Goal: Task Accomplishment & Management: Manage account settings

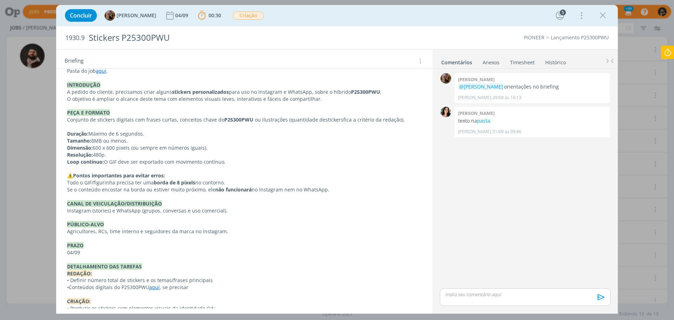
scroll to position [37, 0]
click at [514, 295] on p "dialog" at bounding box center [525, 294] width 159 height 6
click at [527, 281] on p "dialog" at bounding box center [525, 281] width 159 height 6
click at [526, 283] on p "﻿ @ [PERSON_NAME] ﻿ a tamirirs preveiu" at bounding box center [525, 281] width 159 height 6
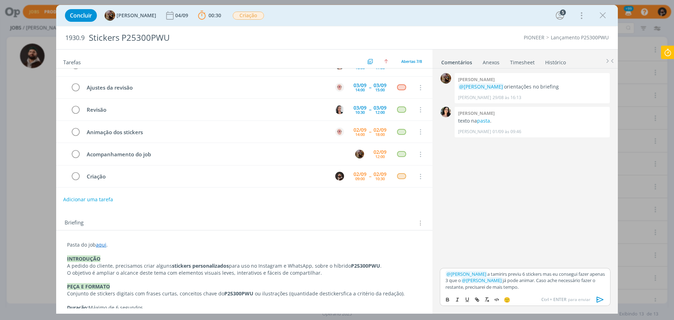
click at [451, 286] on p "﻿ @ [PERSON_NAME] ﻿ a tamirirs previu 6 stickers mas eu consegui fazer apenas 3…" at bounding box center [525, 280] width 159 height 19
click at [601, 287] on p "﻿ @ [PERSON_NAME] ﻿ a tamirirs previu 6 stickers mas eu consegui fazer apenas 3…" at bounding box center [525, 280] width 159 height 19
click at [601, 302] on icon "dialog" at bounding box center [600, 299] width 11 height 11
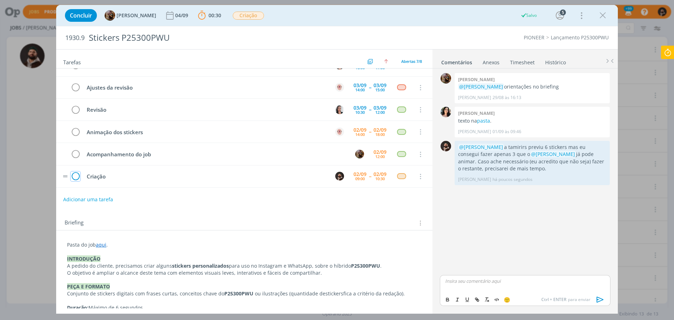
click at [76, 175] on icon "dialog" at bounding box center [76, 176] width 10 height 11
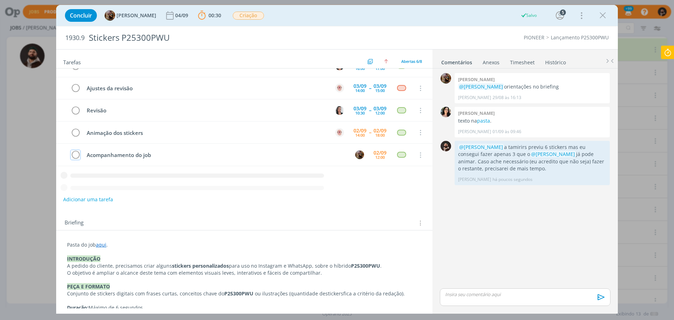
scroll to position [14, 0]
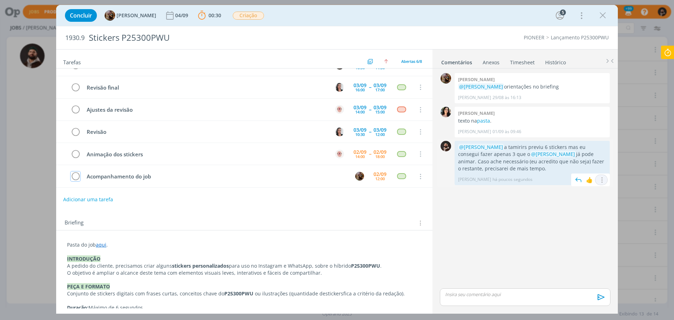
click at [601, 180] on icon "dialog" at bounding box center [602, 180] width 8 height 7
click at [591, 188] on link "Editar" at bounding box center [578, 190] width 56 height 11
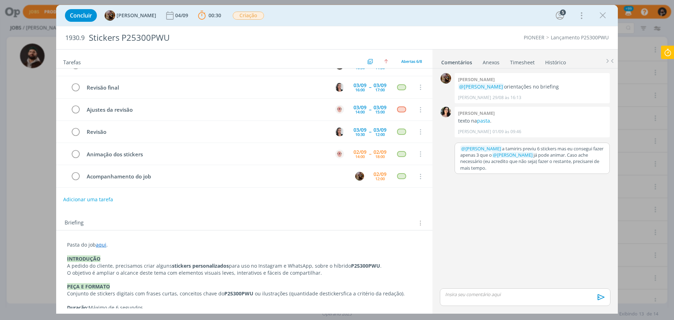
click at [526, 171] on p "﻿ @ [PERSON_NAME] ﻿ a tamirirs previu 6 stickers mas eu consegui fazer apenas 3…" at bounding box center [533, 158] width 144 height 26
drag, startPoint x: 552, startPoint y: 155, endPoint x: 507, endPoint y: 153, distance: 45.4
click at [507, 153] on p "﻿ @ [PERSON_NAME] ﻿ a tamirirs previu 6 stickers mas eu consegui fazer apenas 3…" at bounding box center [533, 161] width 144 height 32
click at [523, 153] on p "﻿ @ [PERSON_NAME] ﻿ a tamirirs previu 6 stickers mas eu consegui fazer apenas 3…" at bounding box center [533, 158] width 144 height 26
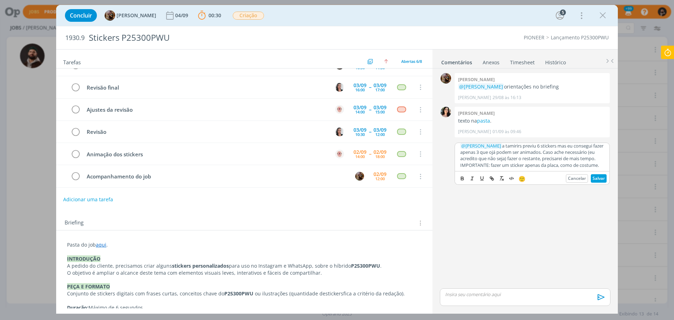
scroll to position [9, 0]
click at [477, 158] on p "﻿ @ [PERSON_NAME] ﻿ a tamirirs previu 6 stickers mas eu consegui fazer apenas 3…" at bounding box center [533, 156] width 144 height 26
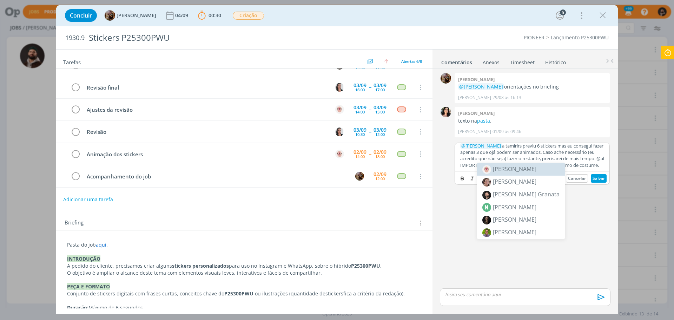
click at [511, 169] on span "[PERSON_NAME]" at bounding box center [515, 169] width 44 height 8
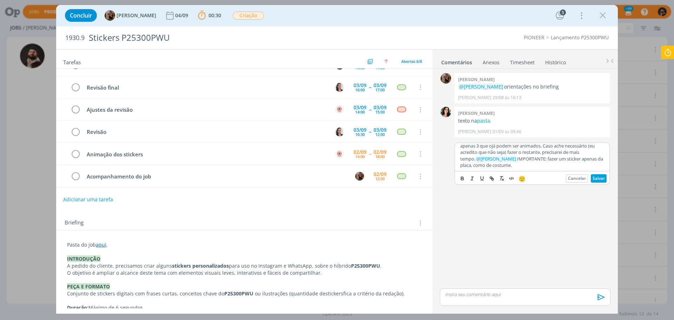
click at [555, 165] on p "﻿ @ [PERSON_NAME] ﻿ a tamirirs previu 6 stickers mas eu consegui fazer apenas 3…" at bounding box center [533, 152] width 144 height 32
click at [602, 177] on button "Salvar" at bounding box center [599, 178] width 16 height 8
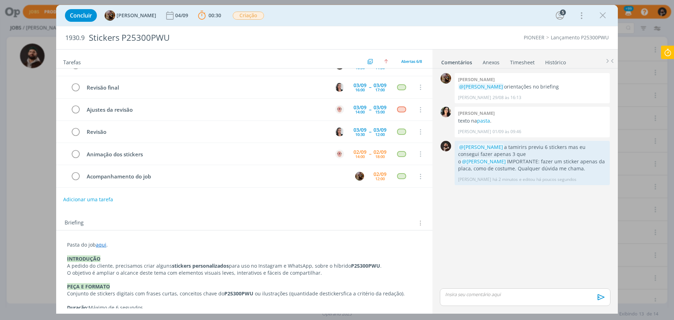
click at [666, 53] on icon at bounding box center [668, 53] width 13 height 14
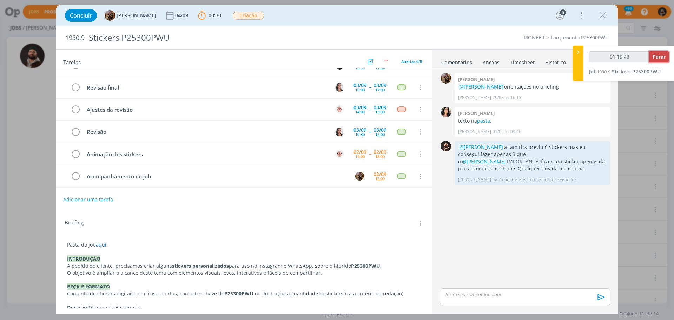
click at [667, 55] on button "Parar" at bounding box center [659, 56] width 19 height 11
click at [664, 57] on span "Parar" at bounding box center [659, 56] width 13 height 7
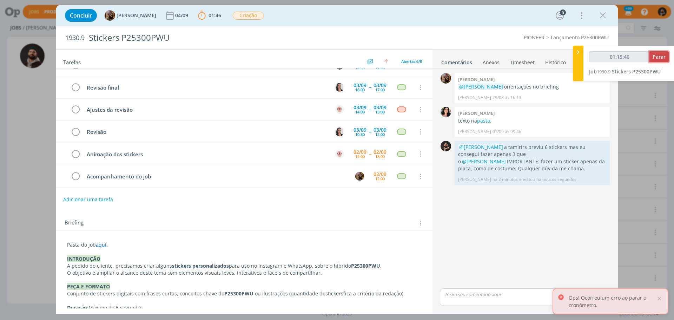
click at [658, 56] on span "Parar" at bounding box center [659, 56] width 13 height 7
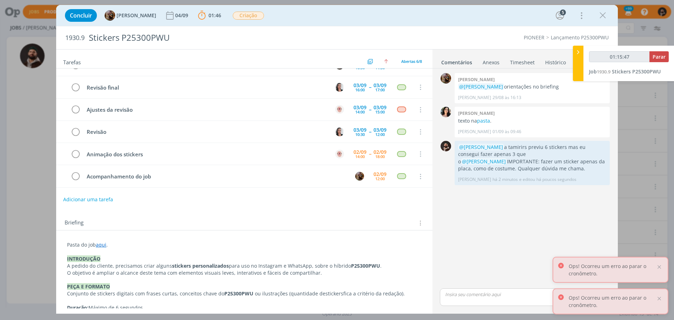
type input "01:16:00"
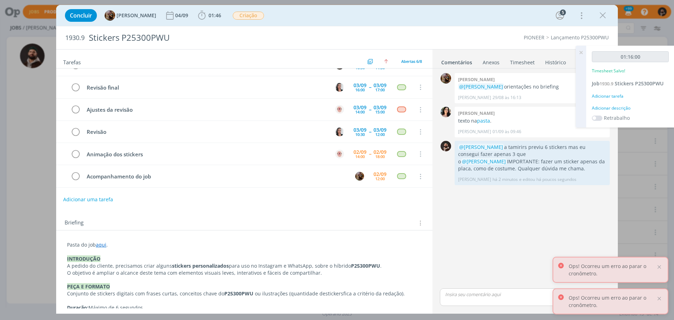
click at [624, 109] on div "Adicionar descrição" at bounding box center [630, 108] width 77 height 6
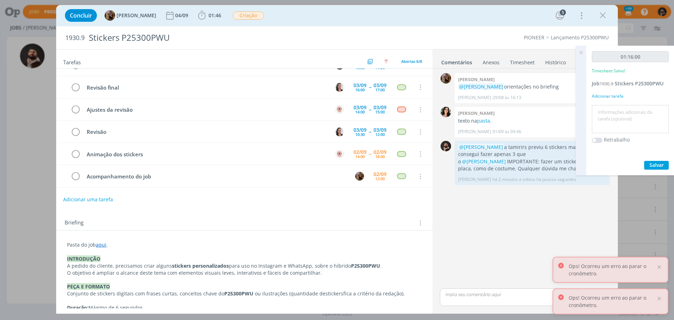
click at [624, 109] on textarea at bounding box center [630, 119] width 73 height 25
type textarea "criação"
click at [660, 161] on button "Salvar" at bounding box center [657, 165] width 25 height 9
click at [657, 158] on div "01:16:00 Timesheet Salvo! Job 1930.9 Stickers P25300PWU Adicionar tarefa criaçã…" at bounding box center [631, 111] width 88 height 130
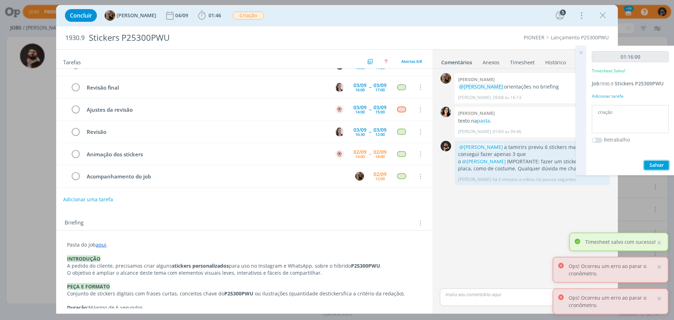
click at [657, 163] on span "Salvar" at bounding box center [657, 165] width 14 height 7
click at [580, 52] on icon at bounding box center [581, 53] width 13 height 14
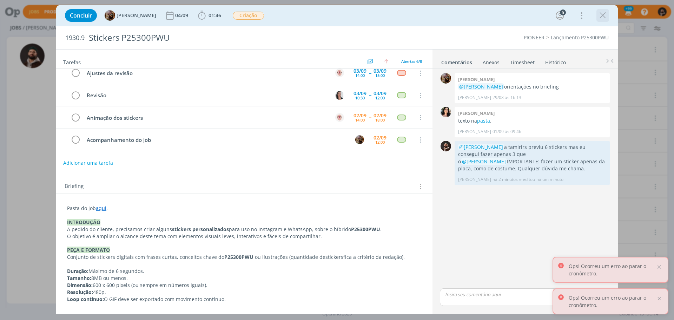
scroll to position [37, 0]
click at [604, 179] on icon "dialog" at bounding box center [602, 180] width 8 height 7
click at [581, 192] on link "Editar" at bounding box center [578, 190] width 56 height 11
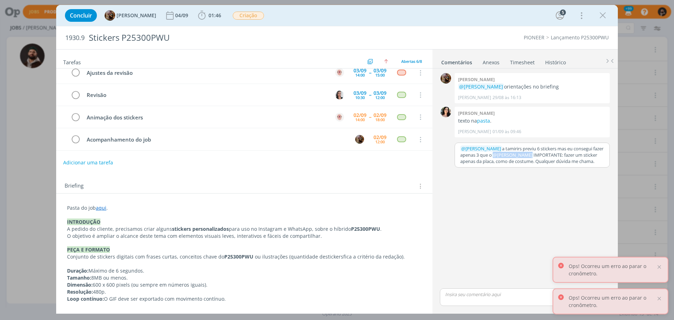
drag, startPoint x: 506, startPoint y: 154, endPoint x: 549, endPoint y: 155, distance: 43.2
click at [534, 155] on span "﻿ @ [PERSON_NAME] ﻿" at bounding box center [513, 155] width 42 height 6
click at [600, 180] on button "Salvar" at bounding box center [599, 178] width 16 height 8
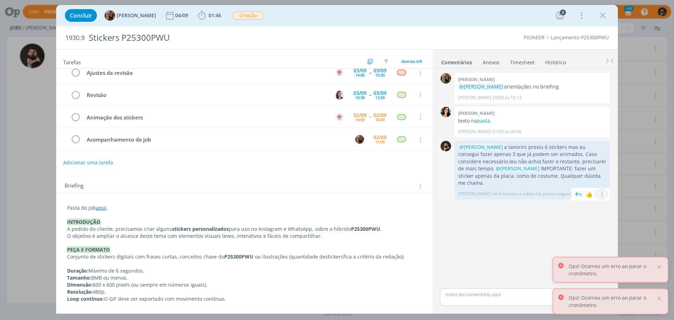
click at [606, 189] on div "Editar Excluir" at bounding box center [601, 194] width 13 height 11
click at [602, 191] on icon "dialog" at bounding box center [602, 194] width 8 height 7
click at [587, 200] on link "Editar" at bounding box center [578, 204] width 56 height 11
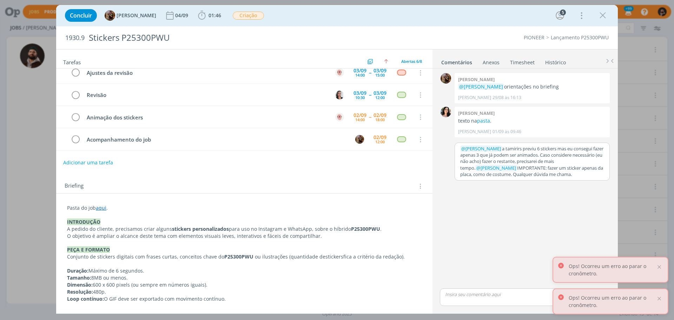
click at [491, 154] on p "﻿ @ [PERSON_NAME] ﻿ a tamirirs previu 6 stickers mas eu consegui fazer apenas 3…" at bounding box center [533, 161] width 144 height 32
click at [601, 179] on button "Salvar" at bounding box center [599, 178] width 16 height 8
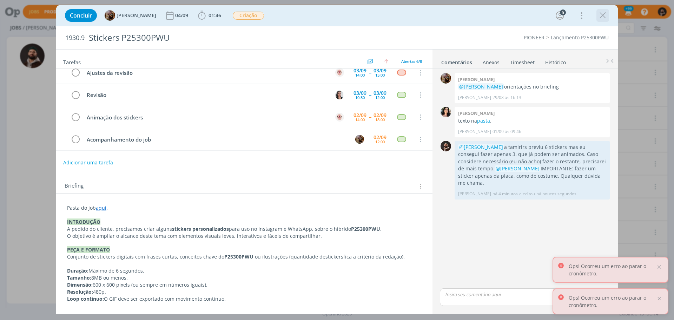
click at [605, 13] on icon "dialog" at bounding box center [603, 15] width 11 height 11
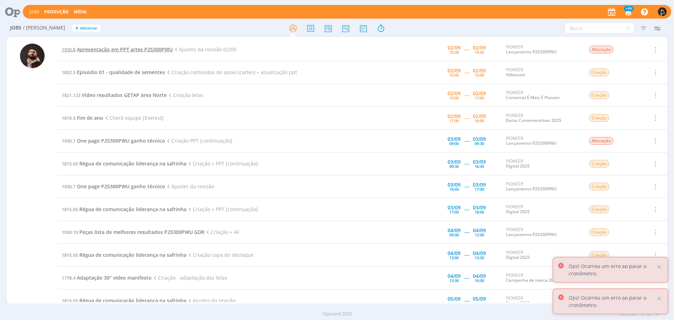
click at [125, 49] on span "Apresentação em PPT artes P25300PWU" at bounding box center [125, 49] width 96 height 7
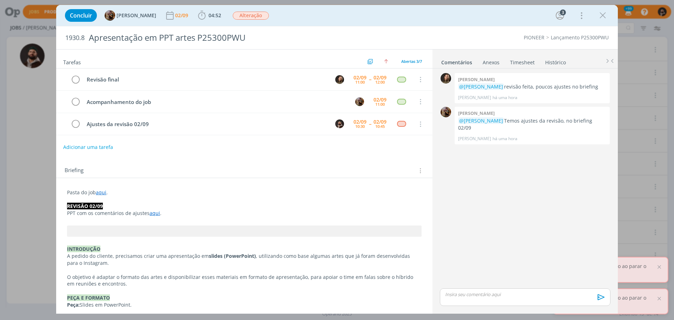
scroll to position [1, 0]
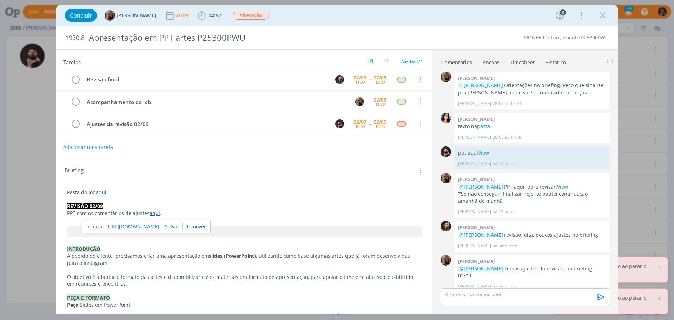
click at [152, 214] on link "aqui" at bounding box center [155, 213] width 11 height 7
click at [159, 223] on link "[URL][DOMAIN_NAME]" at bounding box center [132, 226] width 53 height 9
click at [503, 294] on p "dialog" at bounding box center [525, 294] width 159 height 6
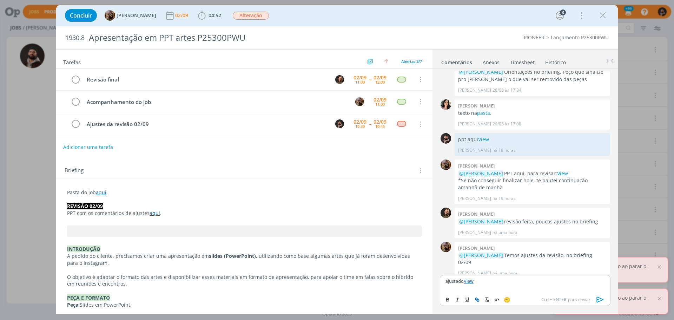
click at [599, 300] on icon "dialog" at bounding box center [600, 300] width 7 height 6
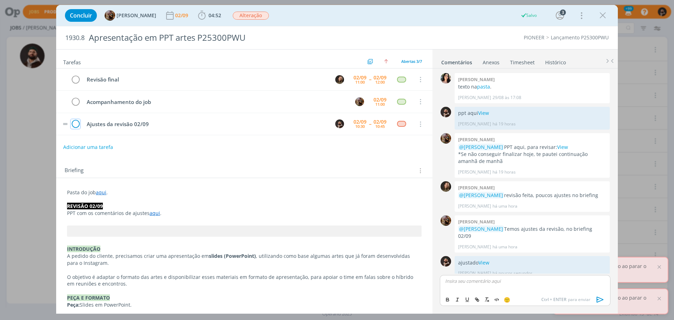
click at [77, 125] on icon "dialog" at bounding box center [76, 124] width 10 height 11
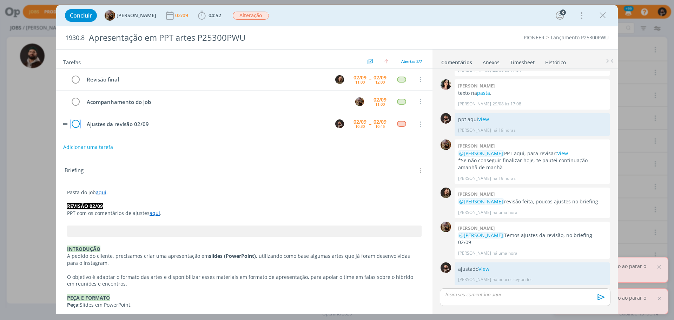
scroll to position [28, 0]
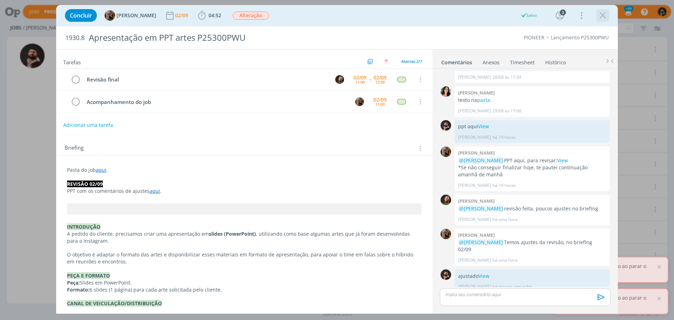
click at [599, 11] on icon "dialog" at bounding box center [603, 15] width 11 height 11
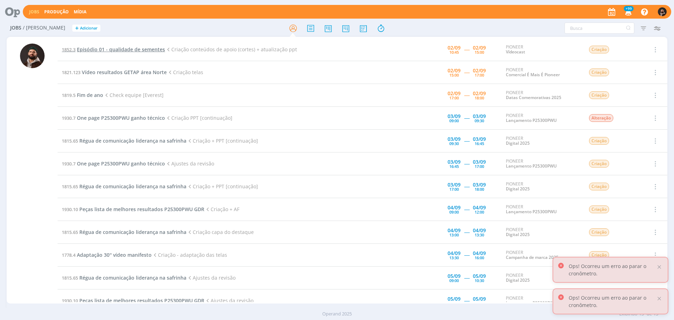
click at [142, 50] on span "Episódio 01 - qualidade de sementes" at bounding box center [121, 49] width 88 height 7
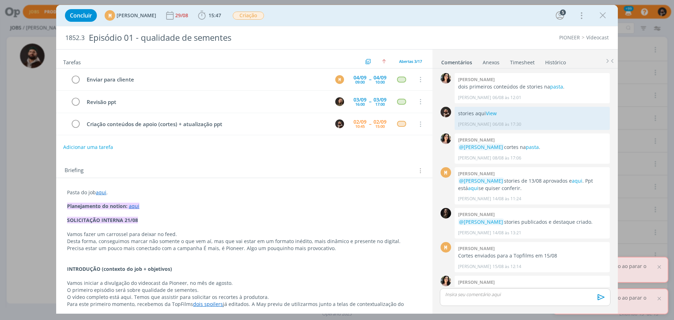
scroll to position [291, 0]
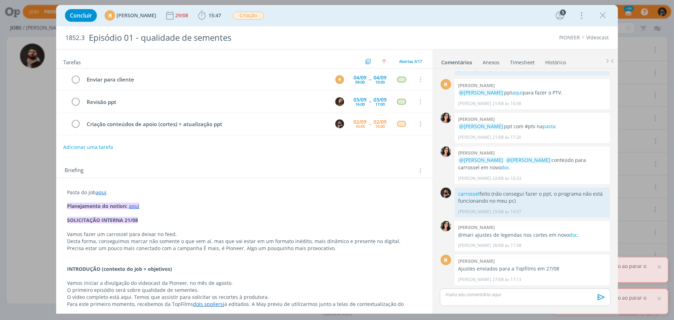
click at [49, 96] on div "Concluir M [PERSON_NAME] [DATE] 15:47 Iniciar Apontar Data * [DATE] Horas * 00:…" at bounding box center [337, 160] width 674 height 320
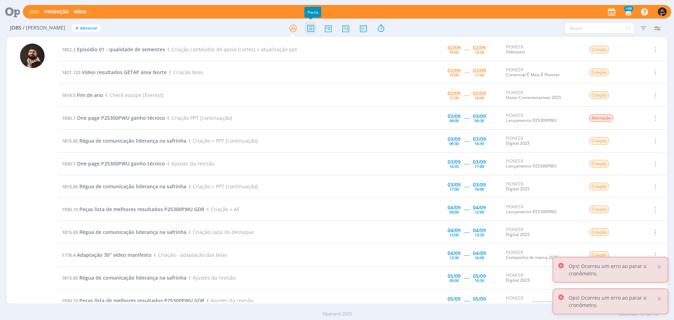
click at [314, 27] on icon at bounding box center [311, 28] width 13 height 14
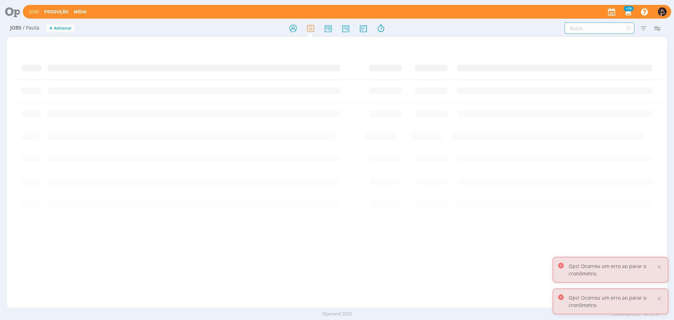
click at [578, 30] on input "text" at bounding box center [600, 27] width 70 height 11
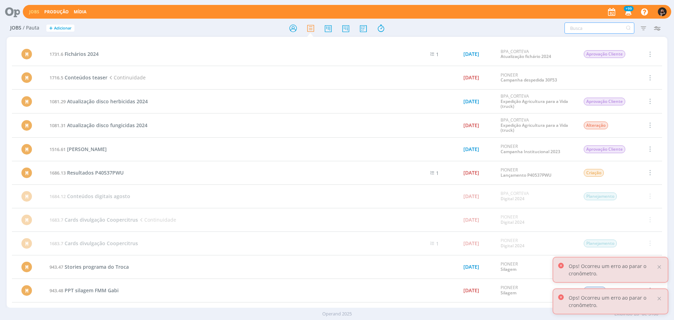
paste input "1930.8"
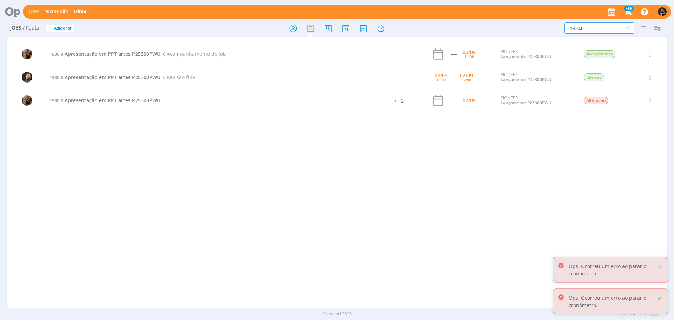
type input "1930.8"
click at [124, 50] on td "1930.8 Apresentação em PPT artes P25300PWU Acompanhamento do job" at bounding box center [207, 55] width 324 height 24
click at [126, 52] on span "Apresentação em PPT artes P25300PWU" at bounding box center [113, 54] width 96 height 7
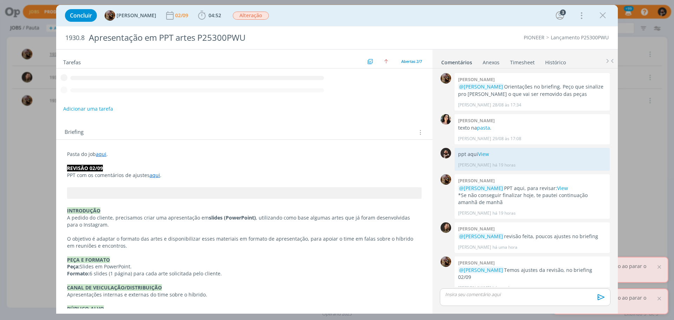
scroll to position [28, 0]
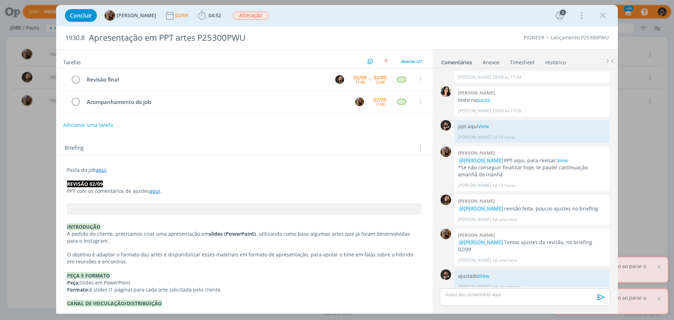
click at [524, 62] on link "Timesheet" at bounding box center [522, 61] width 25 height 10
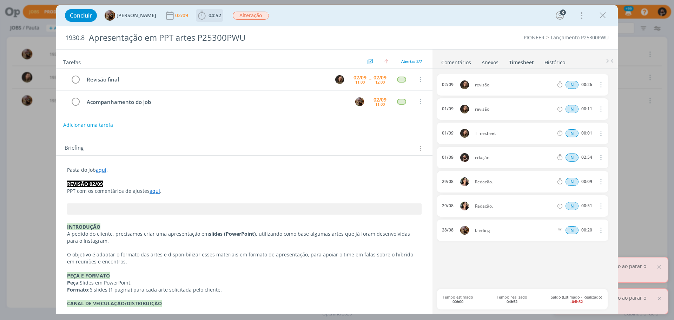
click at [215, 16] on span "04:52" at bounding box center [215, 15] width 13 height 7
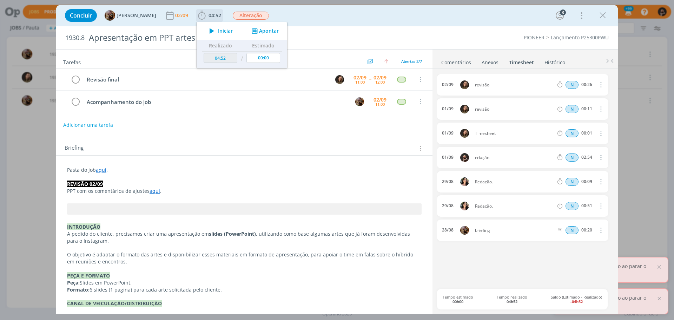
click at [279, 31] on button "Apontar" at bounding box center [264, 30] width 29 height 7
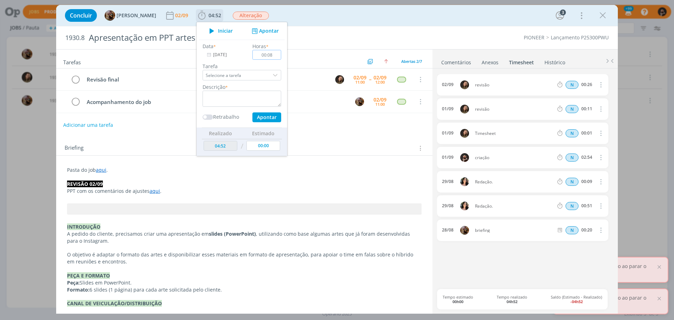
type input "00:08"
click at [251, 100] on textarea "dialog" at bounding box center [242, 99] width 79 height 16
type textarea "ajustado"
click at [275, 119] on button "Apontar" at bounding box center [267, 117] width 29 height 10
type input "05:00"
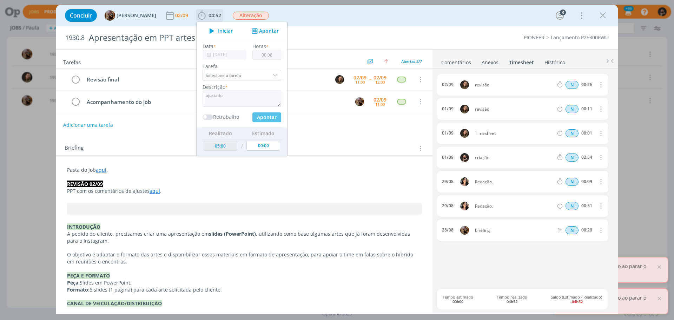
type input "00:00"
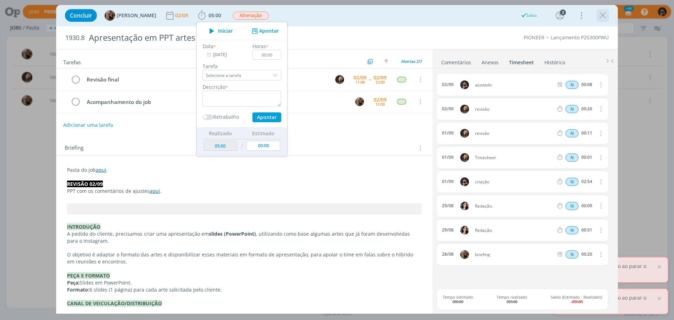
click at [601, 17] on icon "dialog" at bounding box center [603, 15] width 11 height 11
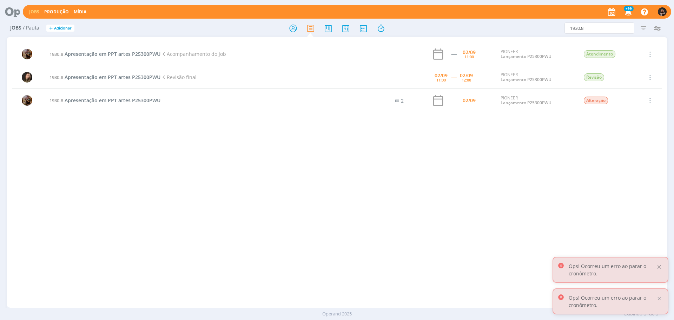
click at [660, 268] on div at bounding box center [660, 267] width 6 height 6
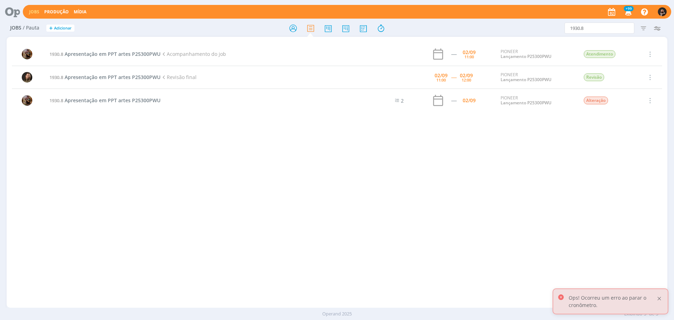
click at [659, 300] on div at bounding box center [660, 298] width 6 height 6
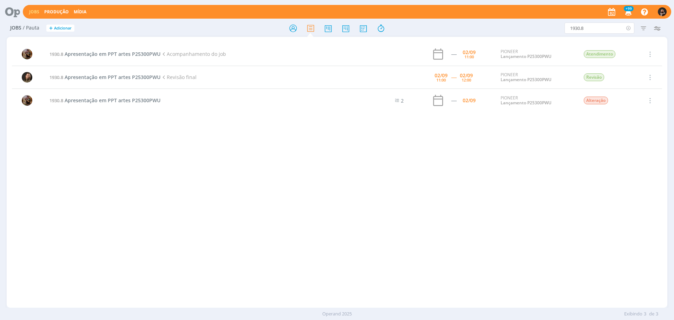
click at [628, 27] on icon at bounding box center [628, 27] width 9 height 11
click at [293, 28] on icon at bounding box center [293, 28] width 13 height 14
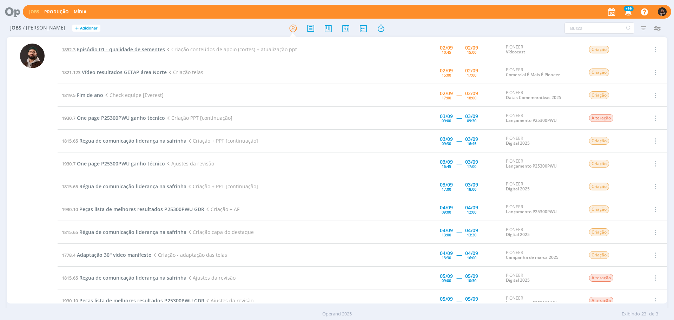
click at [121, 48] on span "Episódio 01 - qualidade de sementes" at bounding box center [121, 49] width 88 height 7
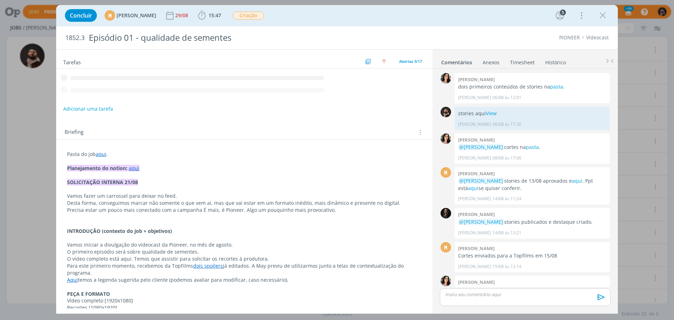
scroll to position [291, 0]
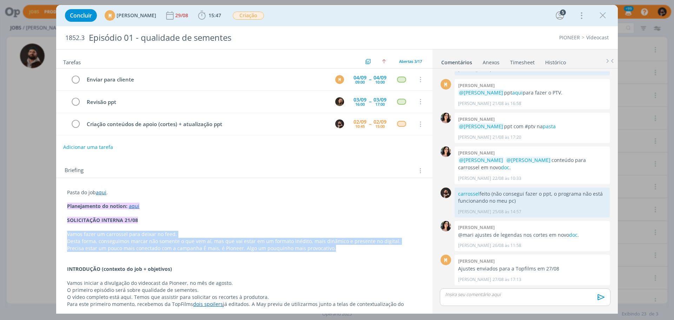
drag, startPoint x: 66, startPoint y: 235, endPoint x: 332, endPoint y: 248, distance: 266.3
click at [332, 248] on div "Pasta do job aqui . Planejamento do notion: aqui SOLICITAÇÃO INTERNA 21/08 Vamo…" at bounding box center [244, 304] width 365 height 235
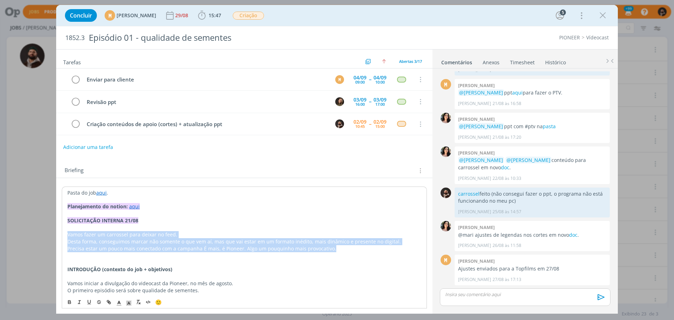
click at [332, 248] on p "Precisa estar um pouco mais conectado com a campanha É mais, é Pioneer. Algo um…" at bounding box center [244, 248] width 354 height 7
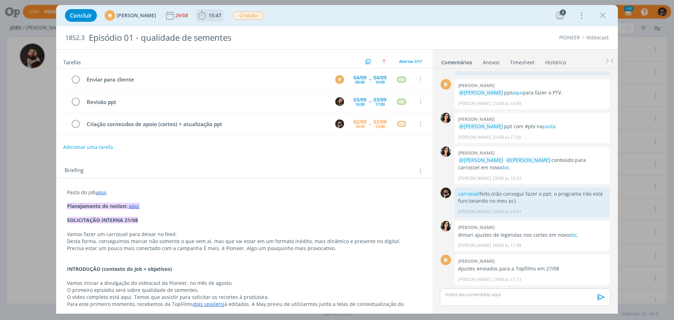
click at [207, 14] on icon "dialog" at bounding box center [202, 15] width 11 height 11
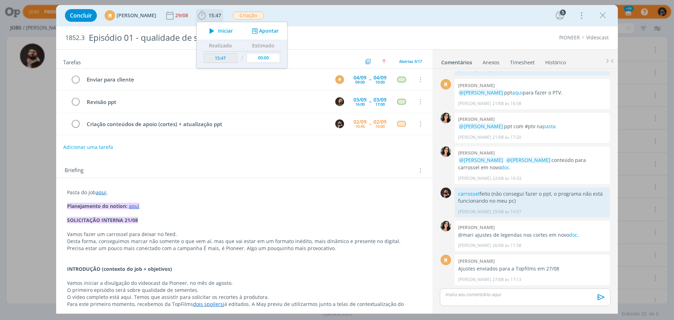
click at [233, 28] on span "Iniciar" at bounding box center [225, 30] width 15 height 5
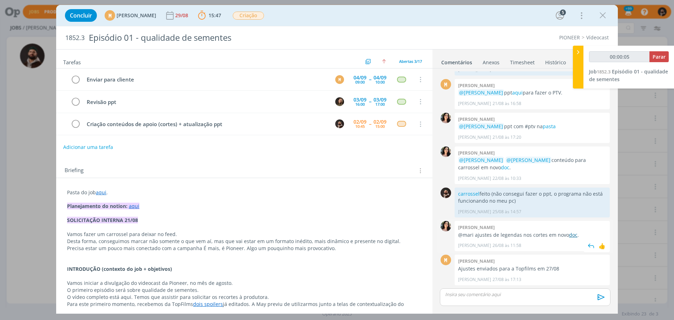
click at [569, 234] on link "doc" at bounding box center [573, 235] width 8 height 7
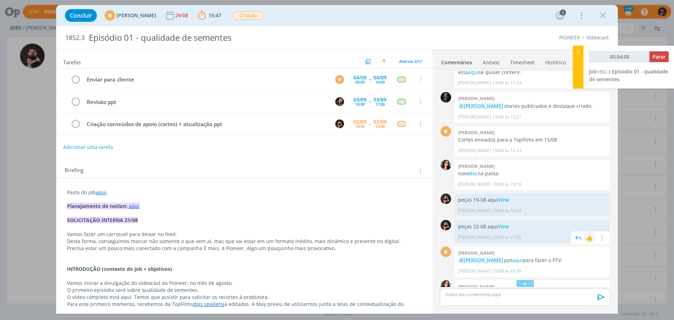
scroll to position [116, 0]
click at [476, 177] on link "doc" at bounding box center [474, 173] width 8 height 7
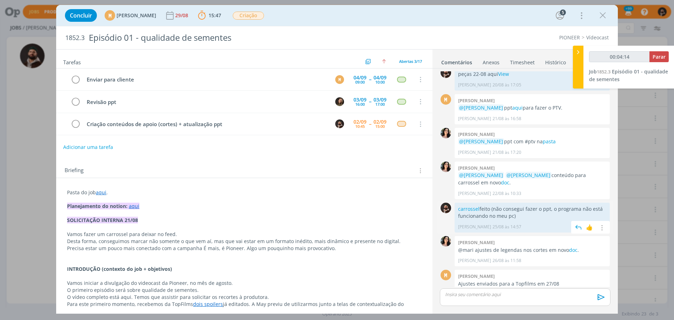
scroll to position [291, 0]
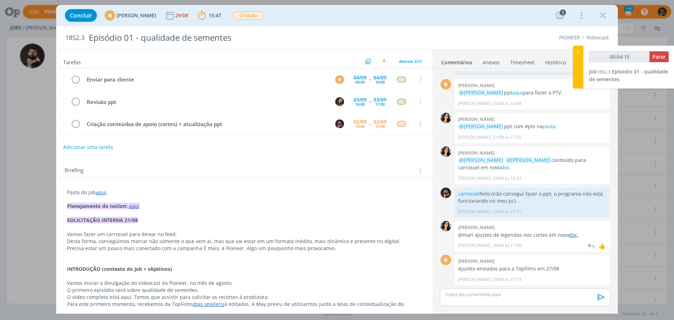
click at [574, 235] on link "doc" at bounding box center [573, 235] width 8 height 7
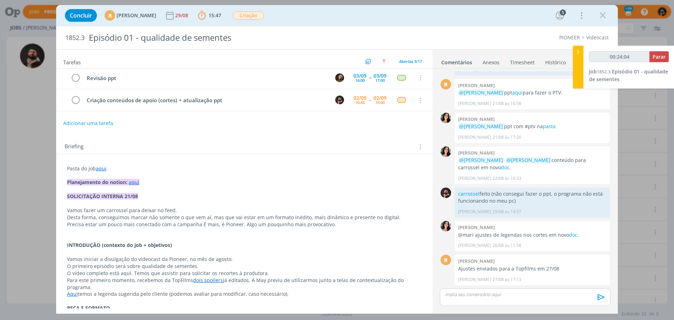
scroll to position [0, 0]
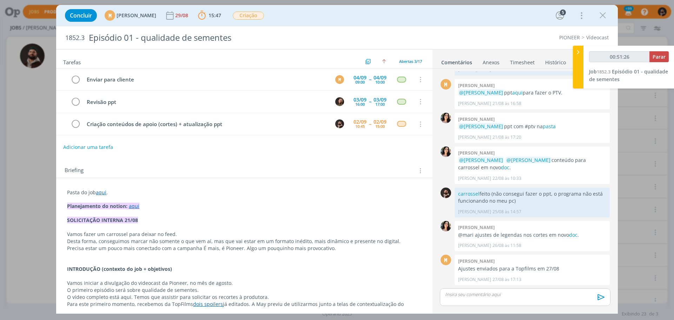
type input "00:52:26"
